Goal: Task Accomplishment & Management: Manage account settings

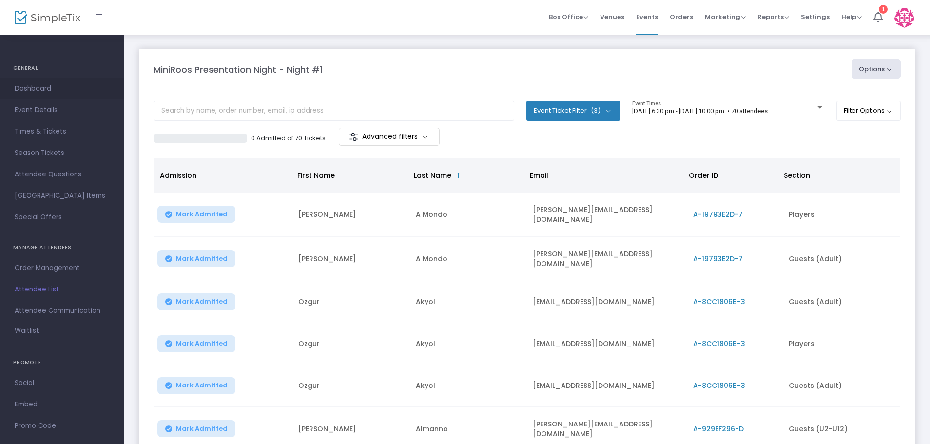
click at [51, 86] on span "Dashboard" at bounding box center [62, 88] width 95 height 13
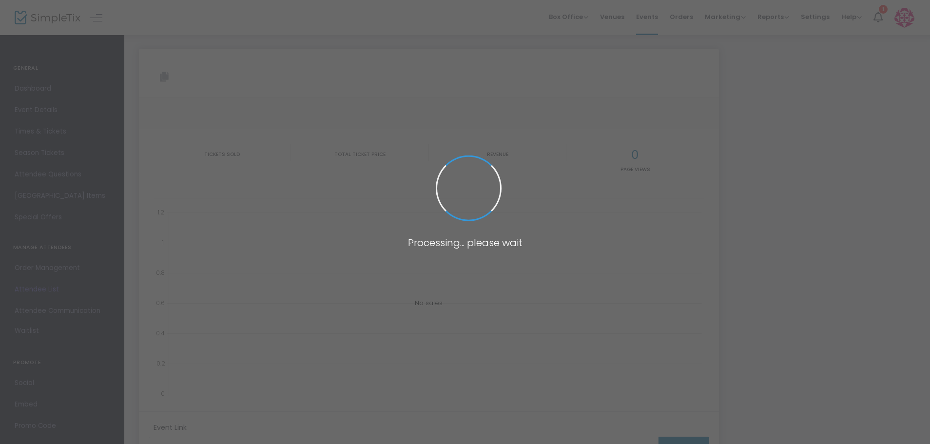
type input "[URL][DOMAIN_NAME]"
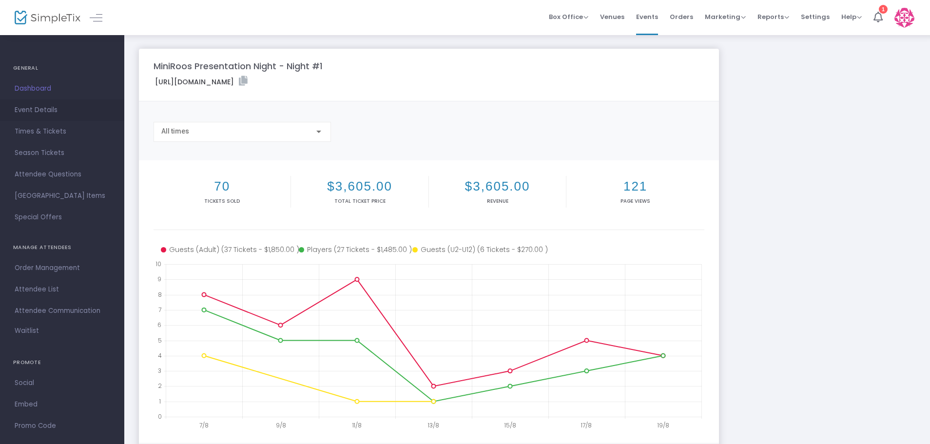
click at [39, 108] on span "Event Details" at bounding box center [62, 110] width 95 height 13
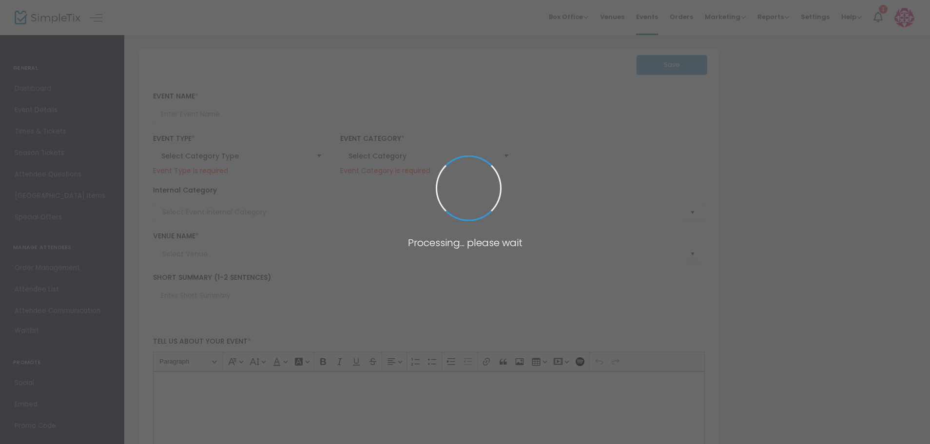
type input "MiniRoos Presentation Night - Night #1"
type textarea "Join us for the MiniRoos Presentation night - hosted at SuperPark!"
type input "BUY TICKETS"
type input "SuperPark"
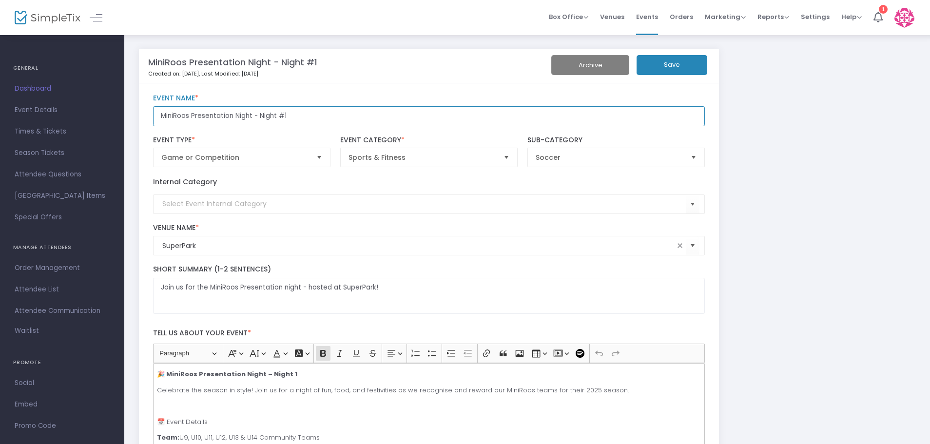
click at [422, 117] on input "MiniRoos Presentation Night - Night #1" at bounding box center [429, 116] width 552 height 20
click at [386, 89] on div "MiniRoos Presentation Night - Night #1 Event Name *" at bounding box center [428, 110] width 561 height 42
click at [651, 15] on span "Events" at bounding box center [647, 16] width 22 height 25
